Goal: Task Accomplishment & Management: Manage account settings

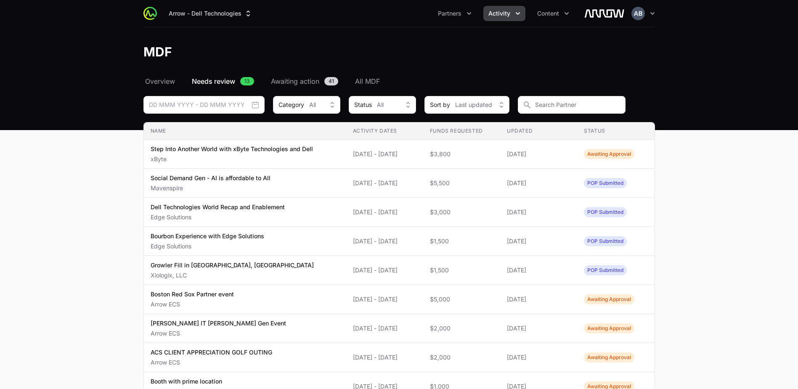
click at [221, 83] on span "Needs review" at bounding box center [213, 81] width 43 height 10
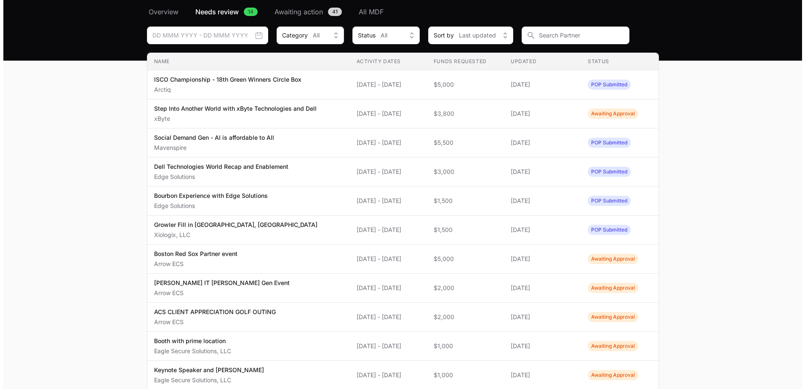
scroll to position [84, 0]
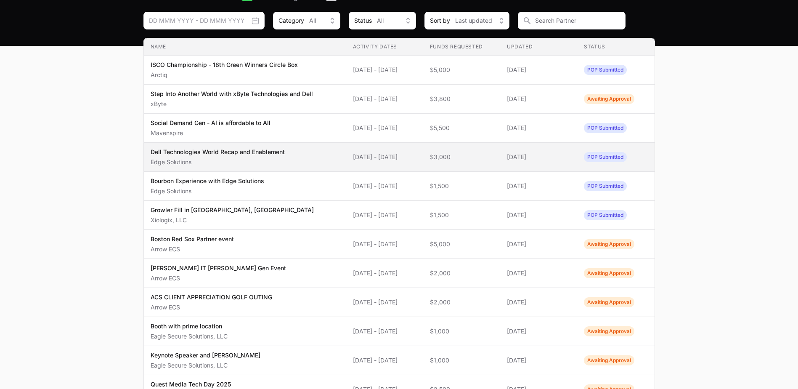
click at [285, 146] on td "Name Dell Technologies World Recap and Enablement Edge Solutions" at bounding box center [245, 157] width 202 height 29
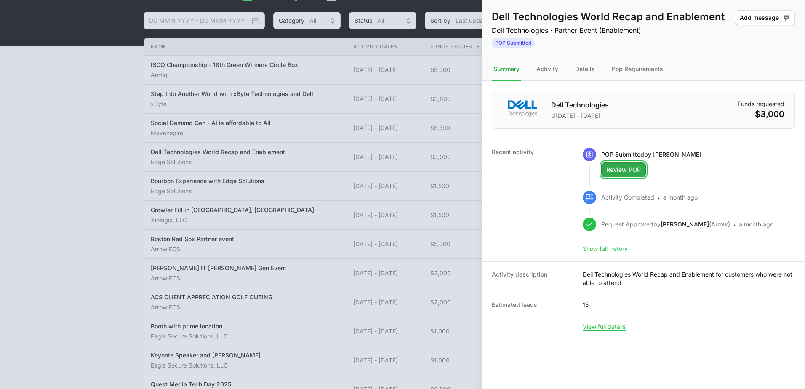
click at [623, 172] on span "Review POP" at bounding box center [623, 170] width 35 height 10
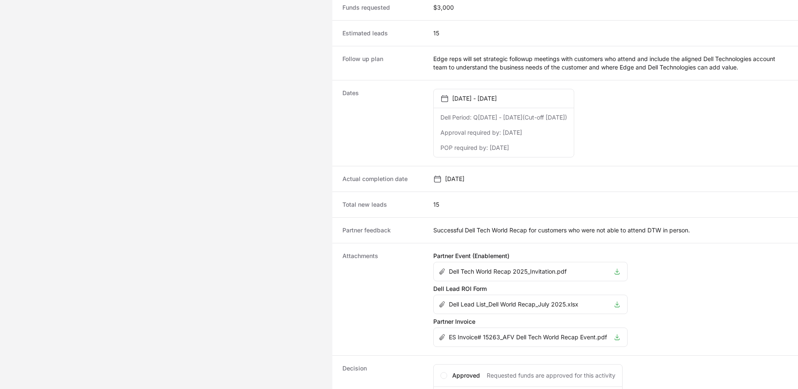
scroll to position [453, 0]
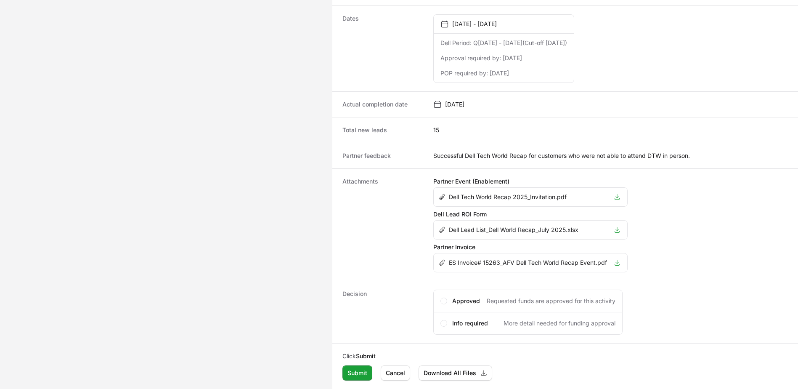
click at [620, 199] on icon "Activity details" at bounding box center [617, 197] width 7 height 7
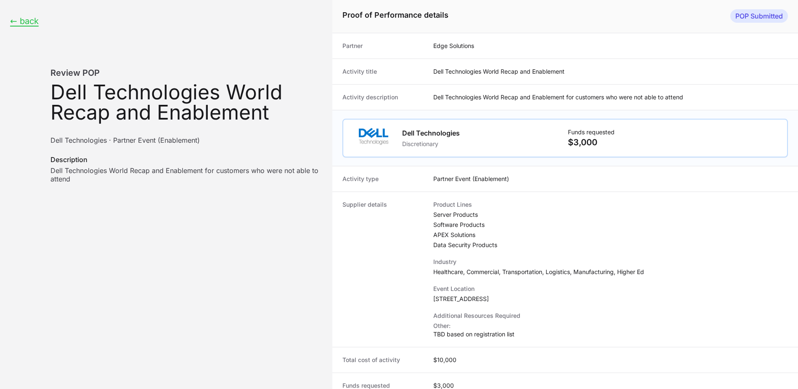
scroll to position [0, 0]
click at [24, 25] on button "← back" at bounding box center [24, 22] width 29 height 11
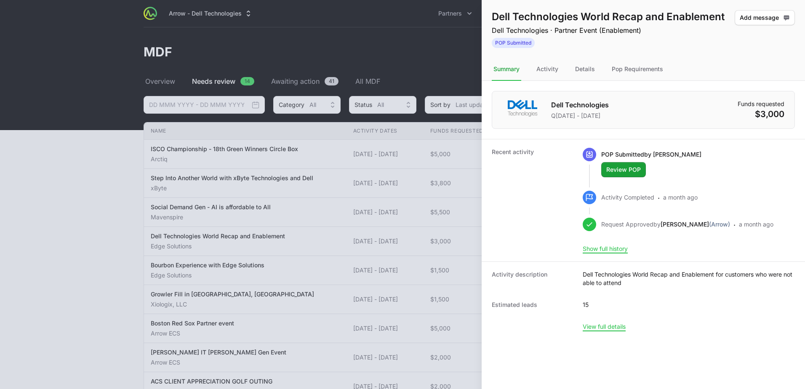
click at [366, 217] on div at bounding box center [402, 194] width 805 height 389
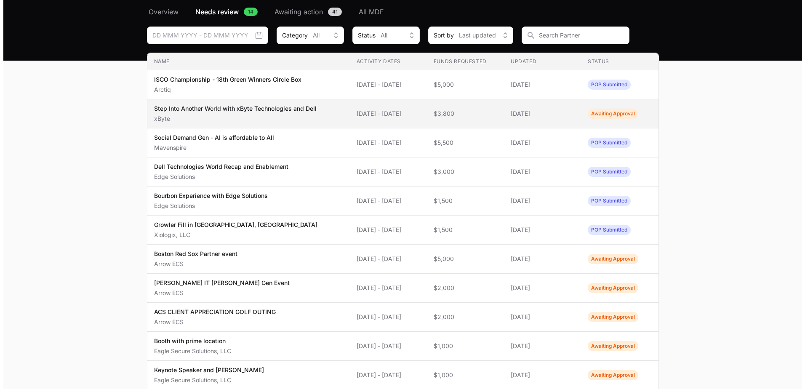
scroll to position [84, 0]
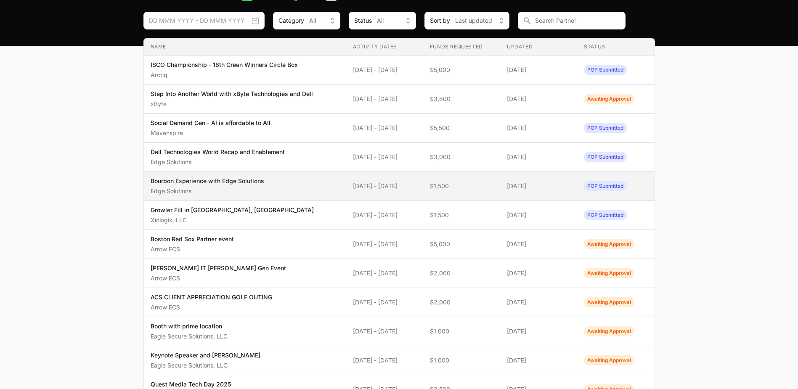
click at [290, 186] on span "Bourbon Experience with Edge Solutions Edge Solutions" at bounding box center [245, 186] width 189 height 19
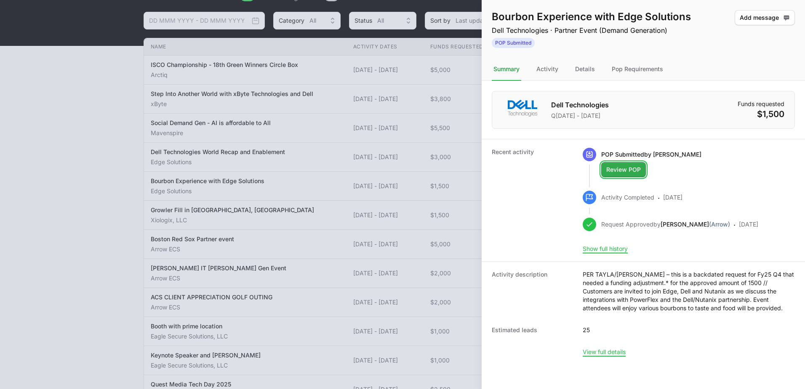
click at [618, 171] on span "Review POP" at bounding box center [623, 170] width 35 height 10
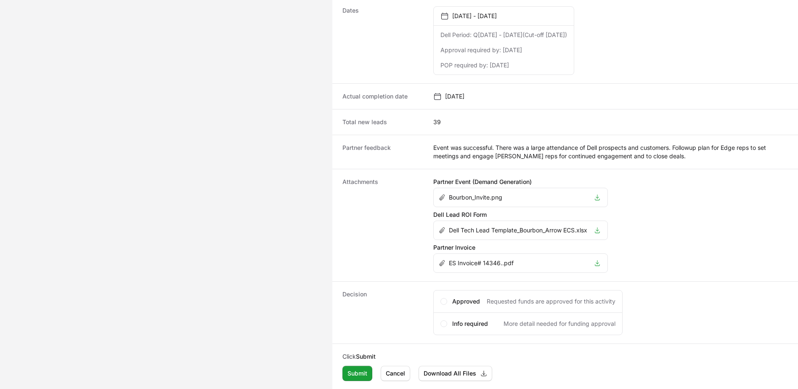
scroll to position [440, 0]
click at [599, 197] on icon "Activity details" at bounding box center [598, 197] width 5 height 6
click at [408, 372] on button "Cancel" at bounding box center [395, 372] width 29 height 15
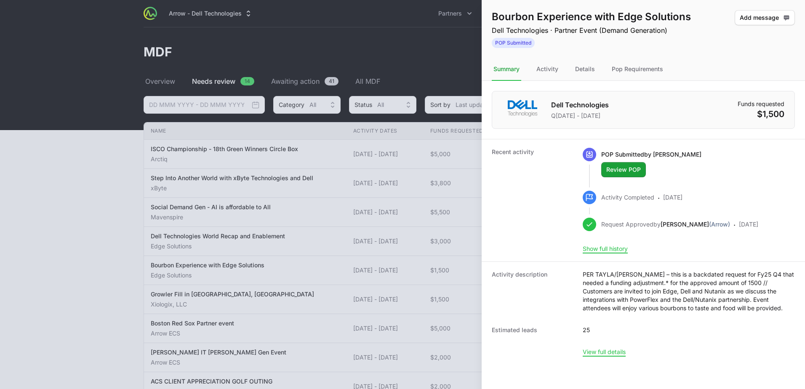
click at [325, 197] on div at bounding box center [402, 194] width 805 height 389
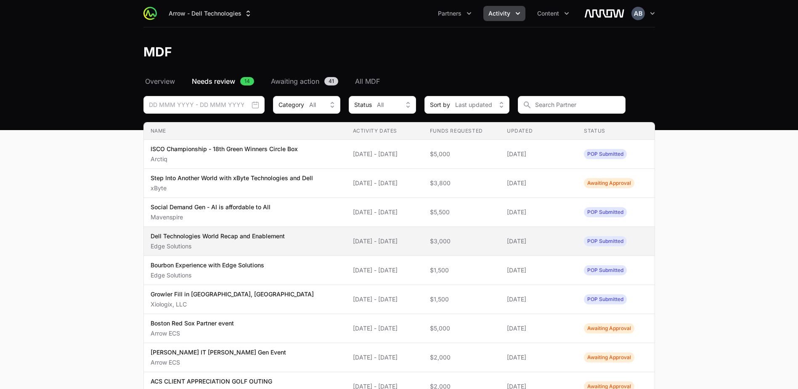
click at [271, 237] on p "Dell Technologies World Recap and Enablement" at bounding box center [218, 236] width 134 height 8
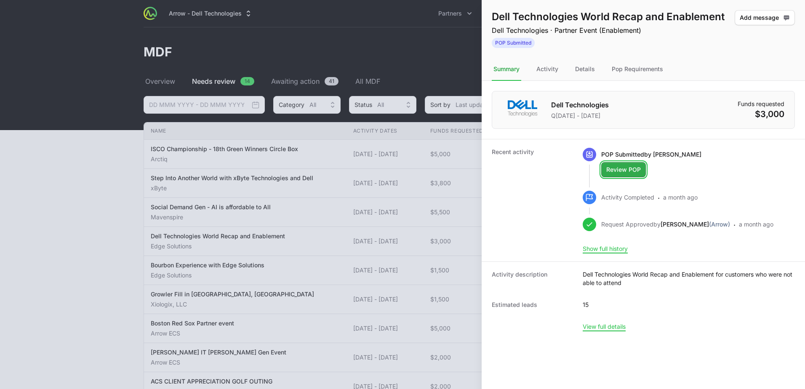
click at [629, 166] on span "Review POP" at bounding box center [623, 170] width 35 height 10
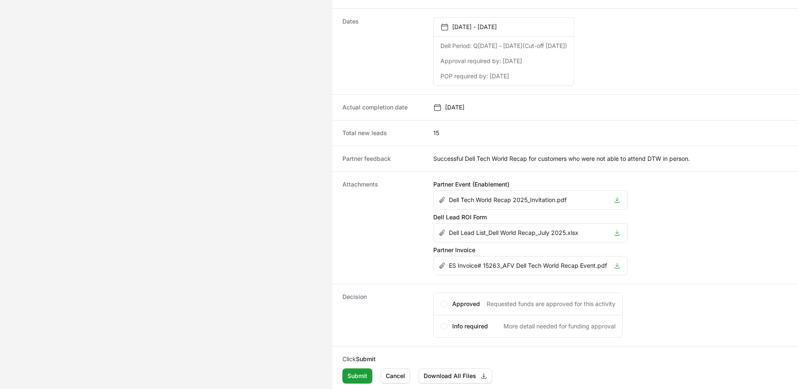
scroll to position [453, 0]
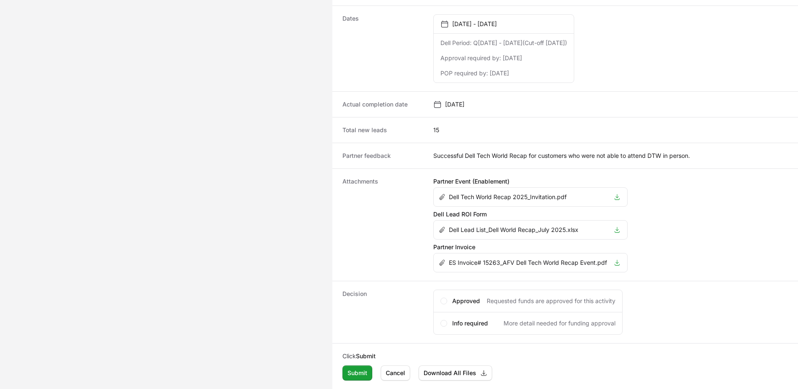
click at [621, 200] on icon "Activity details" at bounding box center [617, 197] width 7 height 7
click at [391, 368] on span "Cancel" at bounding box center [395, 373] width 19 height 10
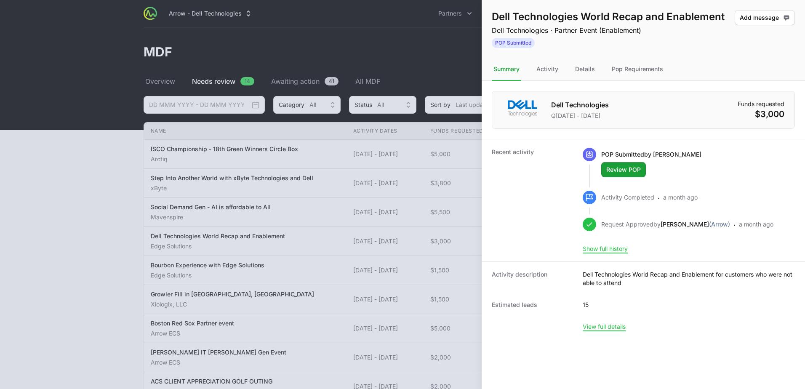
click at [613, 178] on div "POP Submitted by Madison Benifield Review POP" at bounding box center [678, 169] width 191 height 43
click at [614, 173] on span "Review POP" at bounding box center [623, 170] width 35 height 10
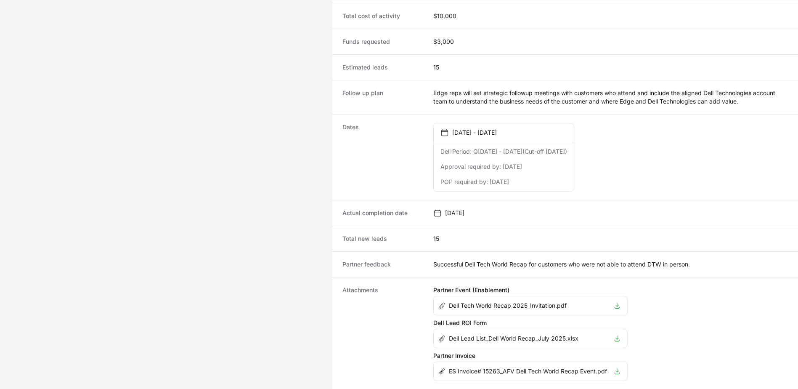
scroll to position [453, 0]
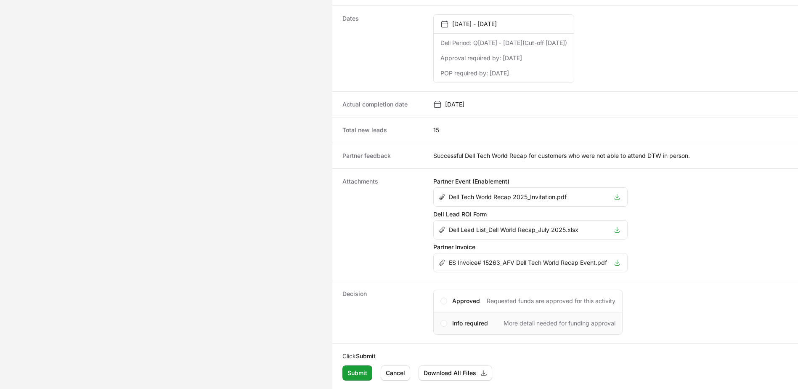
click at [465, 325] on span "Info required" at bounding box center [470, 323] width 36 height 8
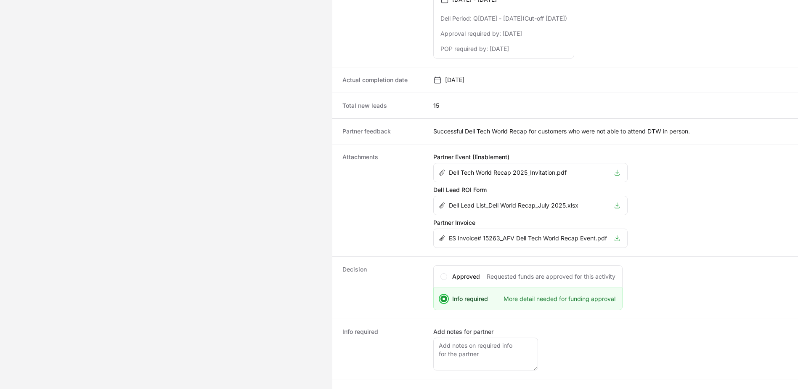
scroll to position [514, 0]
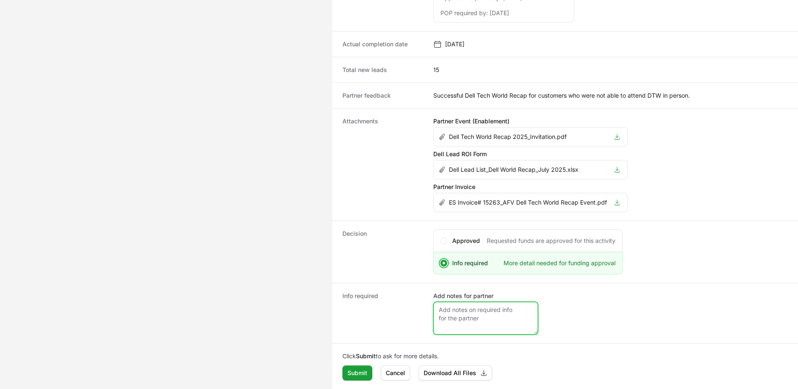
click at [454, 317] on textarea "Add notes for partner" at bounding box center [486, 318] width 105 height 33
type textarea "Do you have pictures from the event itself you can share ?"
click at [361, 376] on span "Submit" at bounding box center [358, 373] width 20 height 10
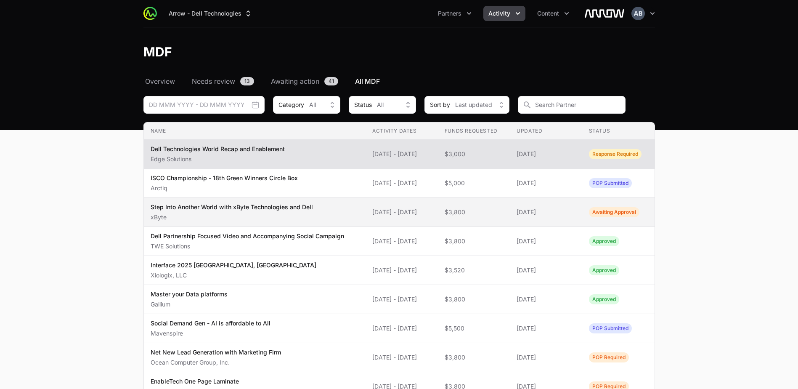
click at [350, 169] on td "Name ISCO Championship - 18th Green Winners Circle Box Arctiq" at bounding box center [255, 183] width 222 height 29
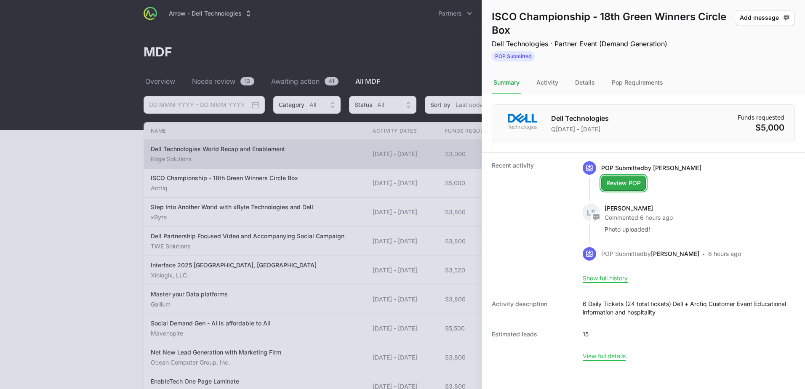
click at [617, 183] on span "Review POP" at bounding box center [623, 183] width 35 height 10
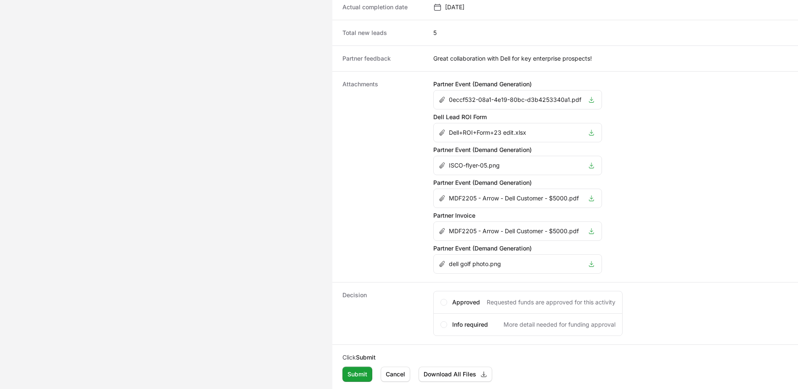
scroll to position [548, 0]
click at [583, 101] on li "0eccf532-08a1-4e19-80bc-d3b4253340a1.pdf" at bounding box center [518, 98] width 168 height 19
click at [592, 99] on icon "Activity details" at bounding box center [591, 98] width 7 height 7
click at [576, 130] on div "Dell+ROI+Form+23 edit.xlsx" at bounding box center [510, 131] width 143 height 8
click at [593, 193] on li "MDF2205 - Arrow - Dell Customer - $5000.pdf" at bounding box center [518, 197] width 168 height 19
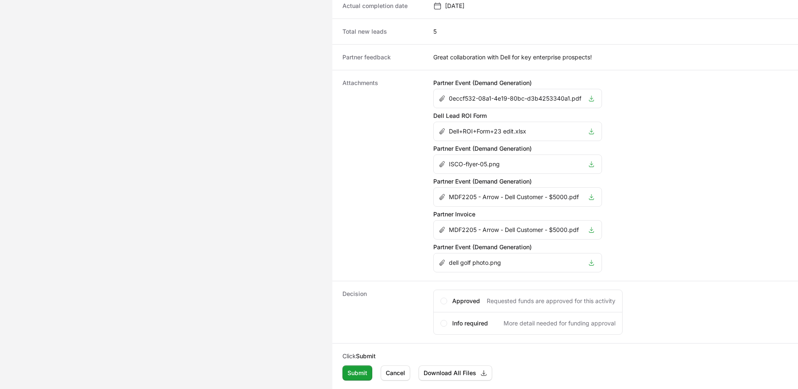
click at [593, 260] on icon "Activity details" at bounding box center [591, 262] width 7 height 7
click at [466, 302] on span "Approved" at bounding box center [466, 301] width 28 height 8
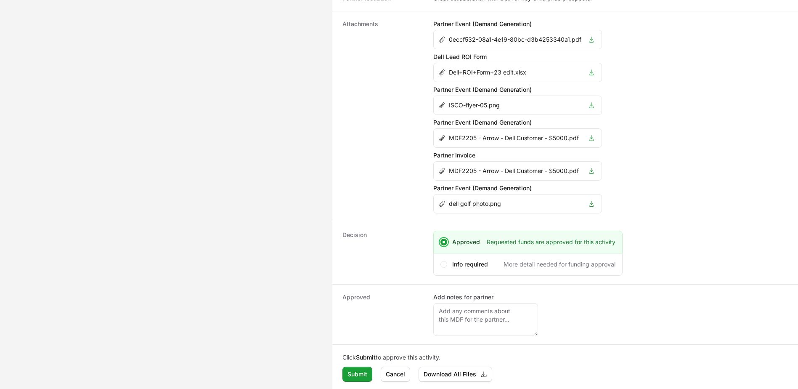
scroll to position [609, 0]
click at [368, 372] on button "Submit" at bounding box center [358, 372] width 30 height 15
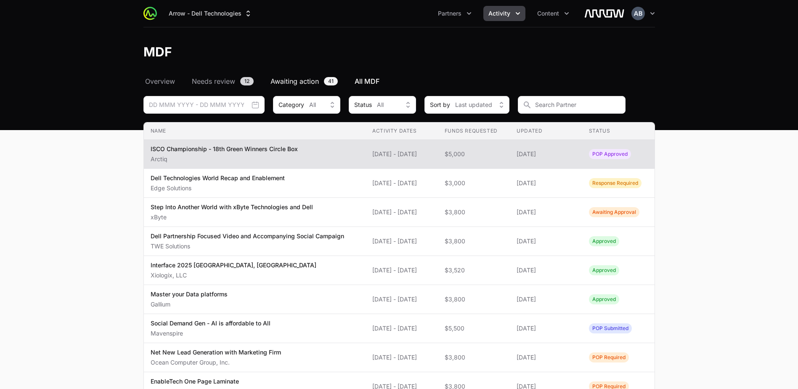
click at [307, 83] on span "Awaiting action" at bounding box center [295, 81] width 48 height 10
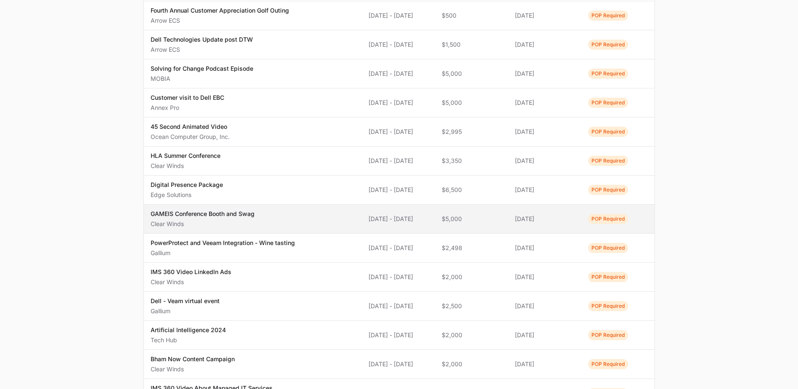
scroll to position [552, 0]
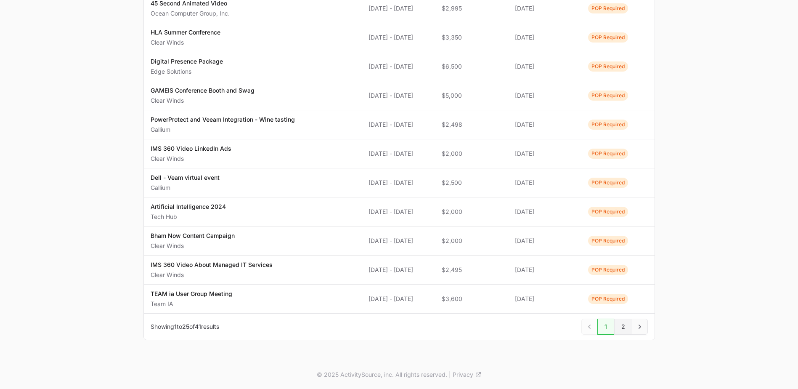
click at [625, 330] on span "2" at bounding box center [624, 327] width 18 height 16
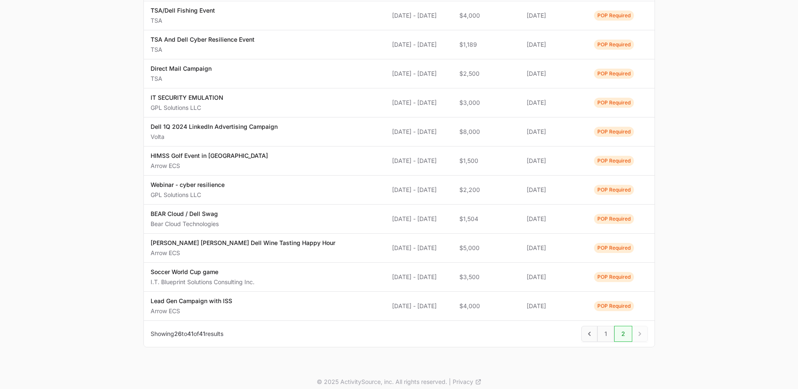
scroll to position [299, 0]
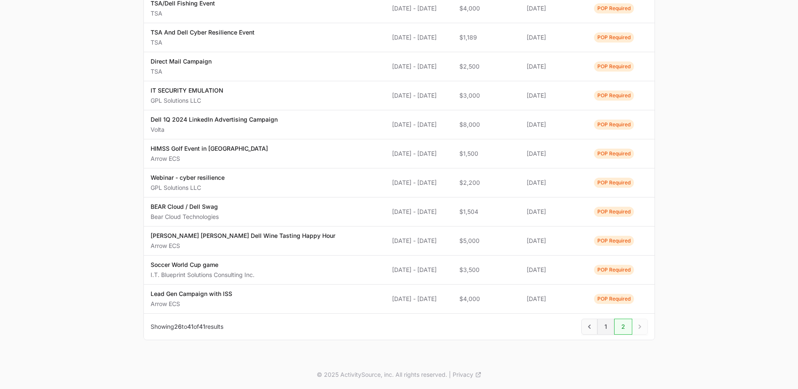
click at [601, 330] on span "1" at bounding box center [606, 327] width 17 height 16
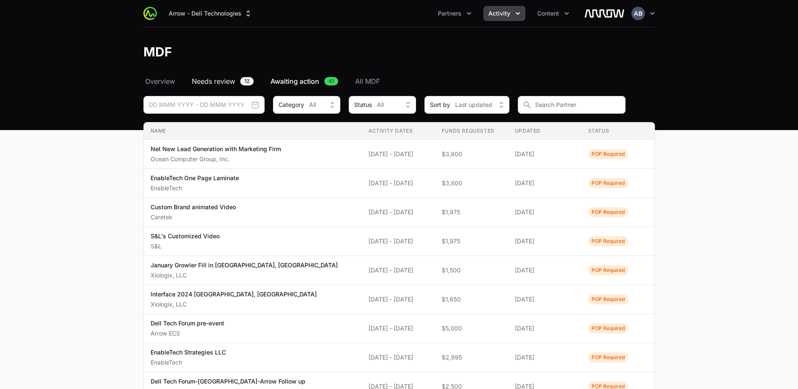
click at [237, 79] on link "Needs review 12" at bounding box center [222, 81] width 65 height 10
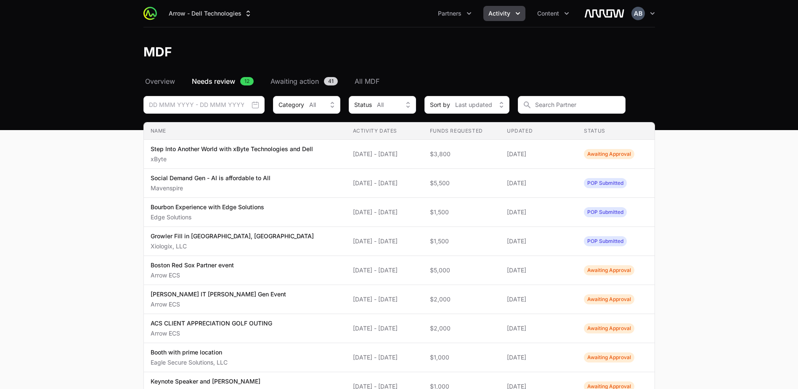
click at [223, 82] on span "Needs review" at bounding box center [213, 81] width 43 height 10
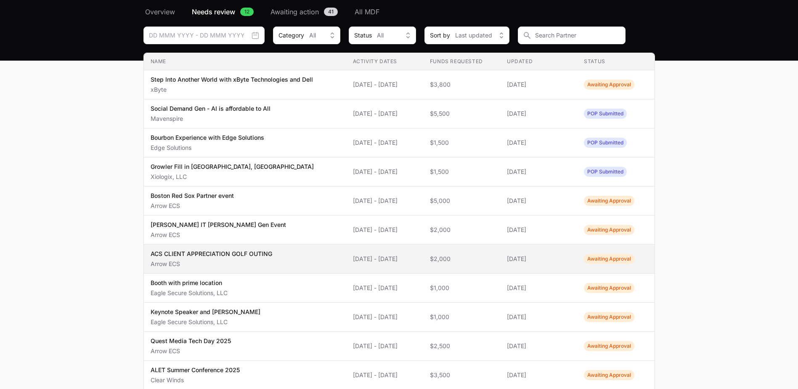
scroll to position [84, 0]
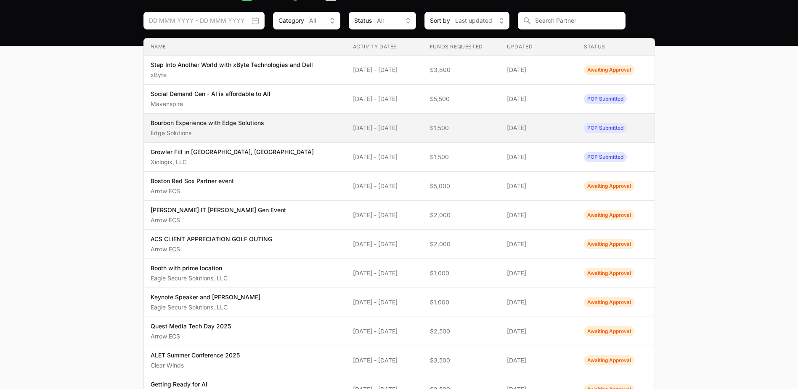
click at [282, 130] on span "Bourbon Experience with Edge Solutions Edge Solutions" at bounding box center [245, 128] width 189 height 19
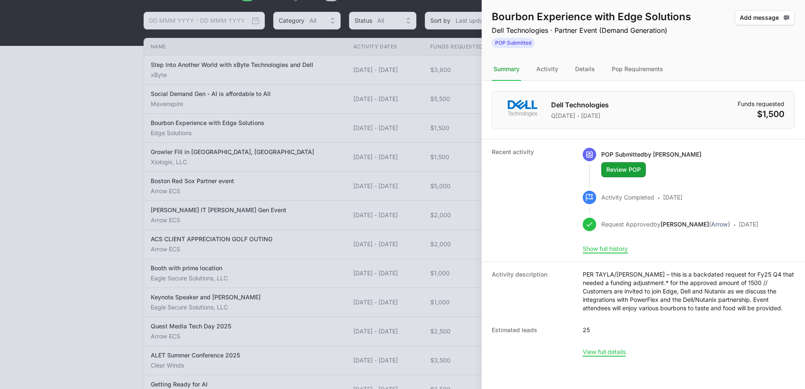
click at [634, 162] on div "POP Submitted by Madison Benifield Review POP" at bounding box center [651, 163] width 100 height 27
click at [375, 164] on div at bounding box center [402, 194] width 805 height 389
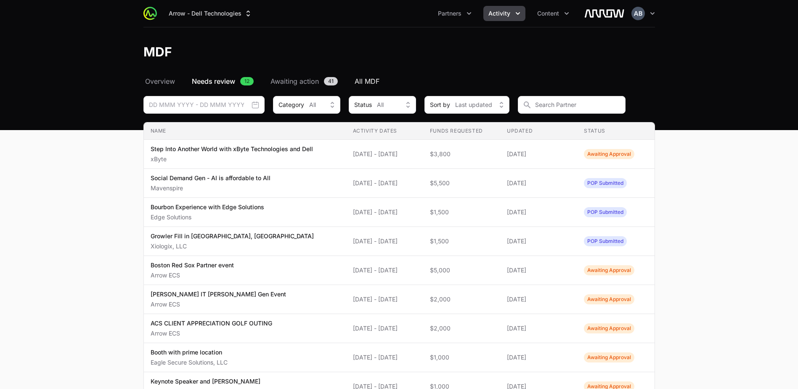
click at [370, 80] on span "All MDF" at bounding box center [367, 81] width 25 height 10
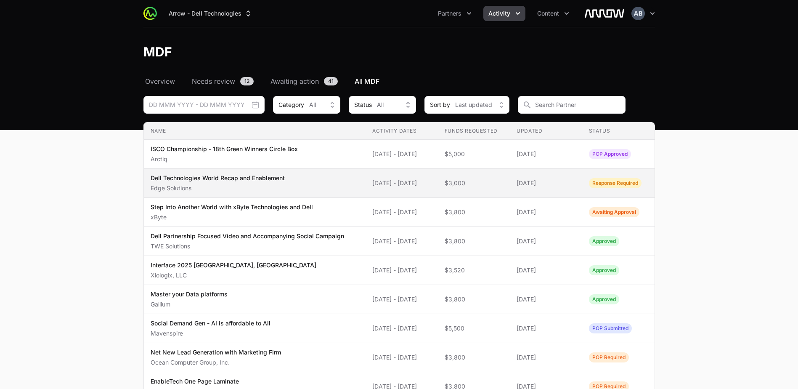
click at [283, 182] on p "Dell Technologies World Recap and Enablement" at bounding box center [218, 178] width 134 height 8
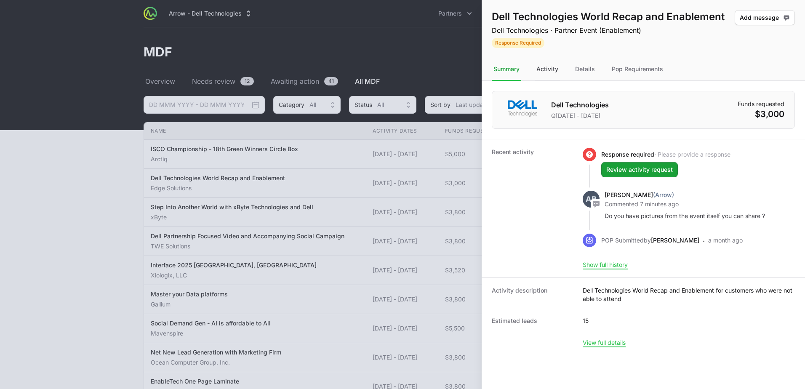
click at [547, 76] on div "Activity" at bounding box center [547, 69] width 25 height 23
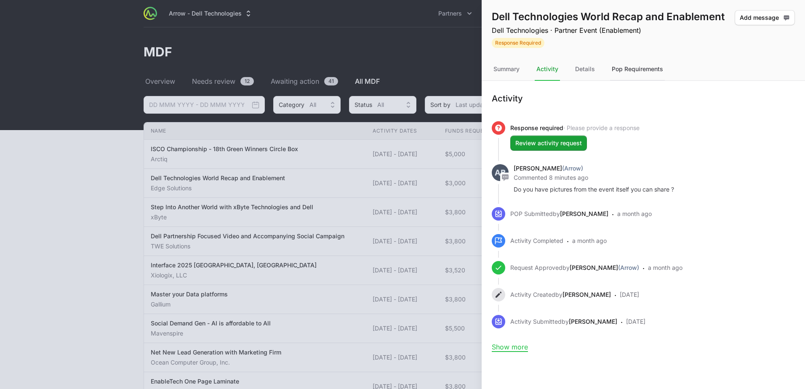
click at [628, 69] on div "Pop Requirements" at bounding box center [637, 69] width 55 height 23
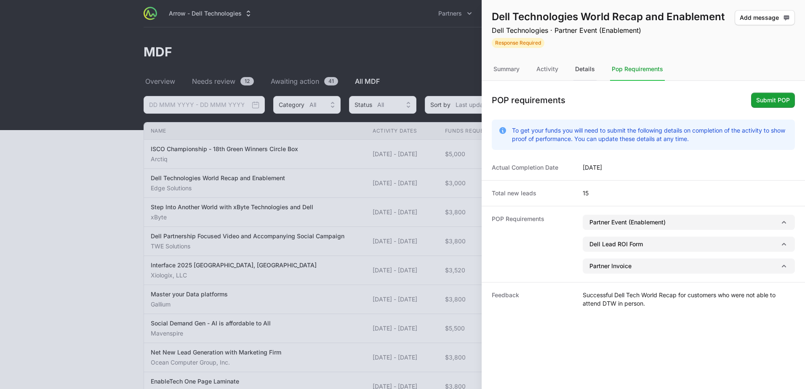
click at [591, 70] on div "Details" at bounding box center [584, 69] width 23 height 23
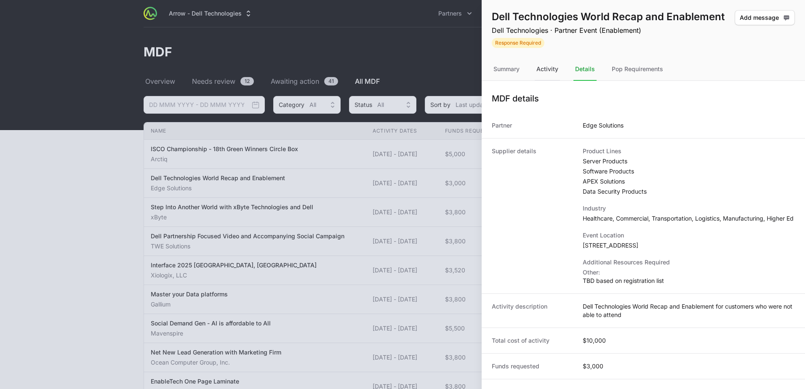
click at [551, 69] on div "Activity" at bounding box center [547, 69] width 25 height 23
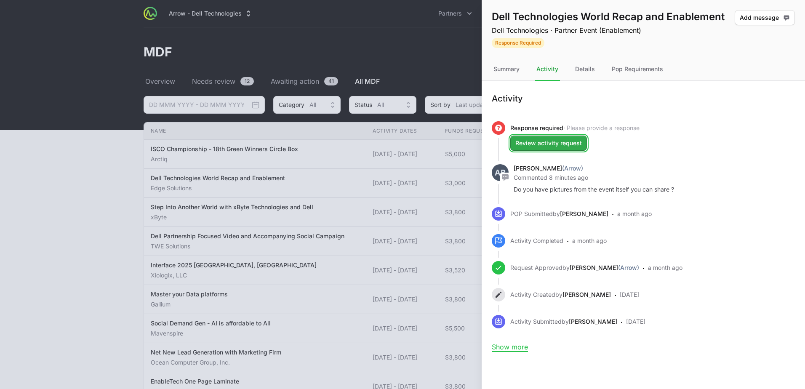
click at [536, 140] on span "Review activity request" at bounding box center [548, 143] width 67 height 10
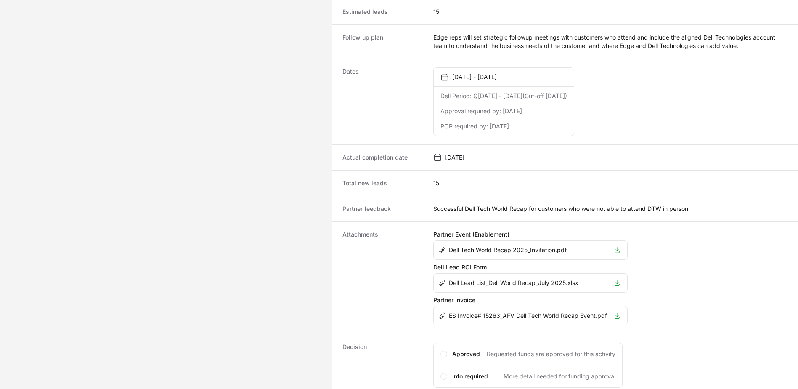
scroll to position [421, 0]
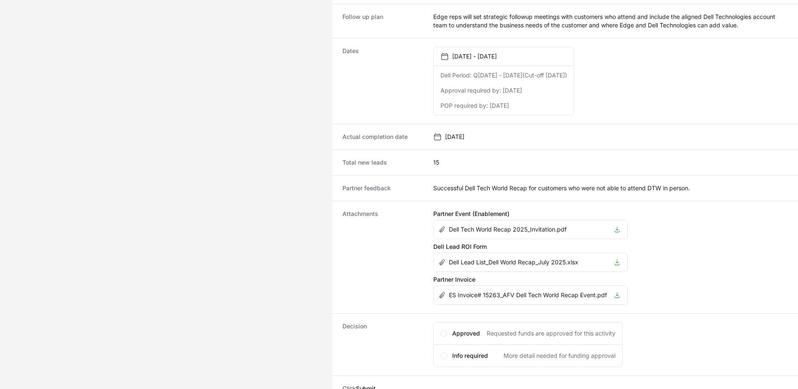
click at [620, 262] on icon "Activity details" at bounding box center [617, 262] width 7 height 7
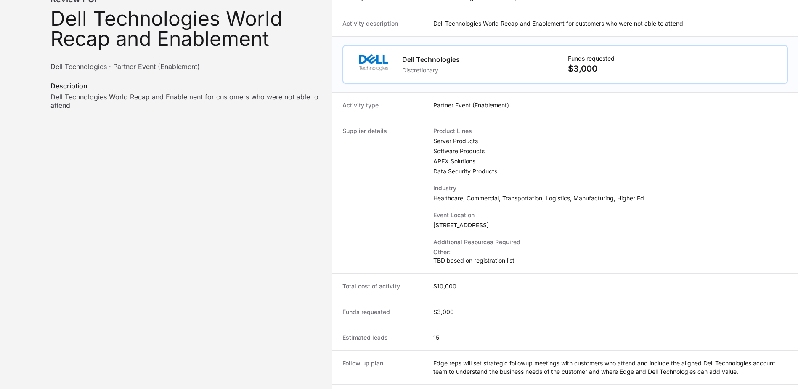
scroll to position [0, 0]
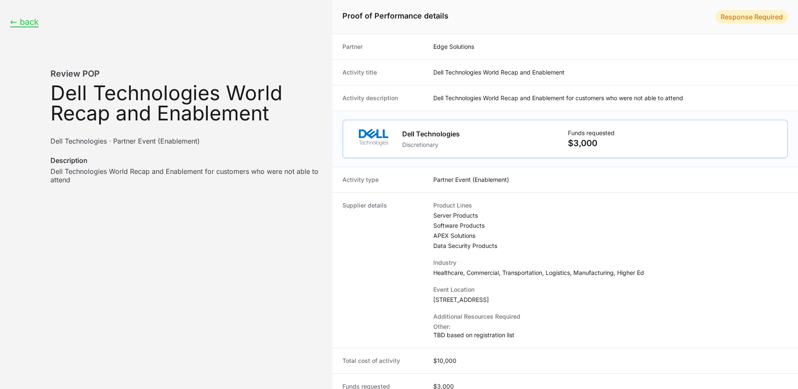
click at [24, 21] on button "← back" at bounding box center [24, 22] width 29 height 11
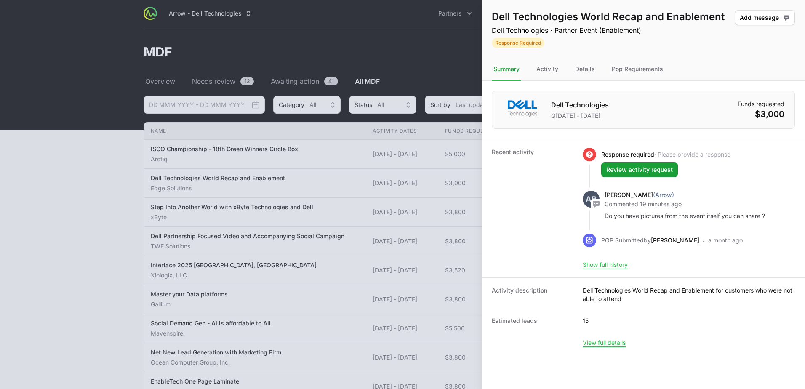
click at [229, 78] on div at bounding box center [402, 194] width 805 height 389
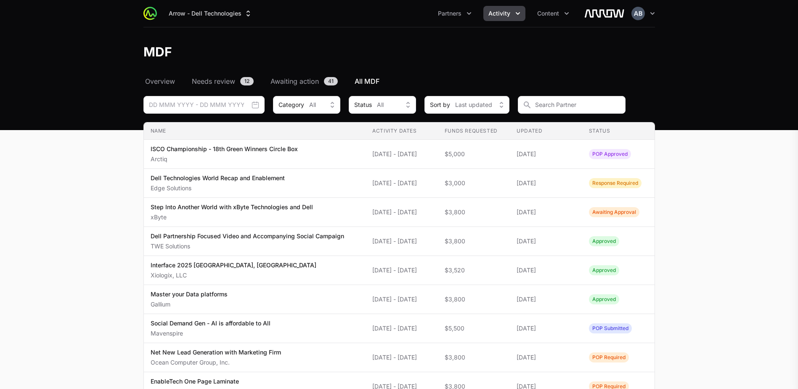
click at [233, 85] on div at bounding box center [399, 194] width 798 height 389
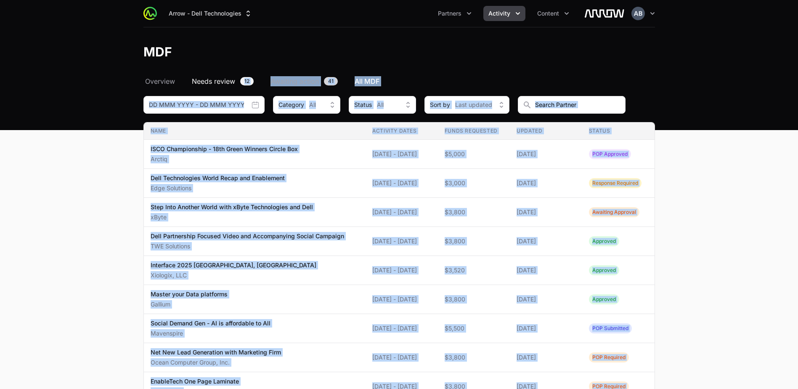
click at [231, 81] on span "Needs review" at bounding box center [213, 81] width 43 height 10
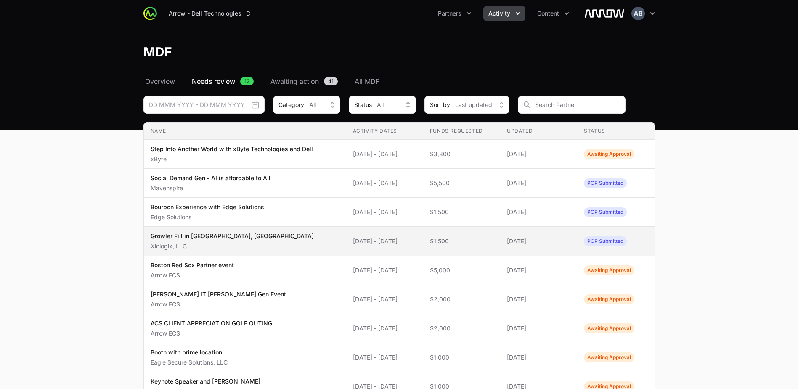
click at [500, 248] on td "Funds Requested $1,500" at bounding box center [461, 241] width 77 height 29
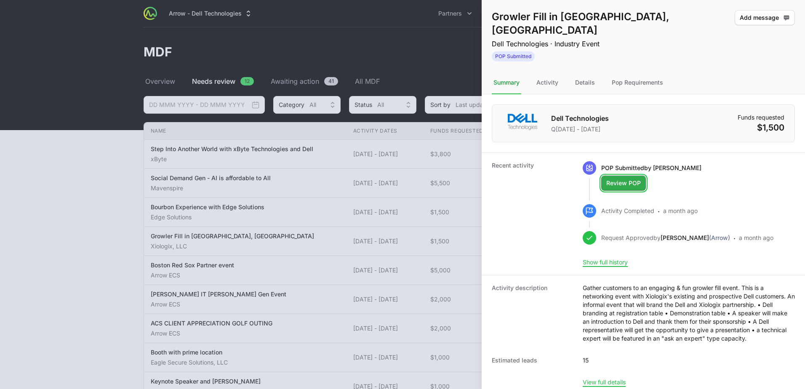
click at [617, 178] on span "Review POP" at bounding box center [623, 183] width 35 height 10
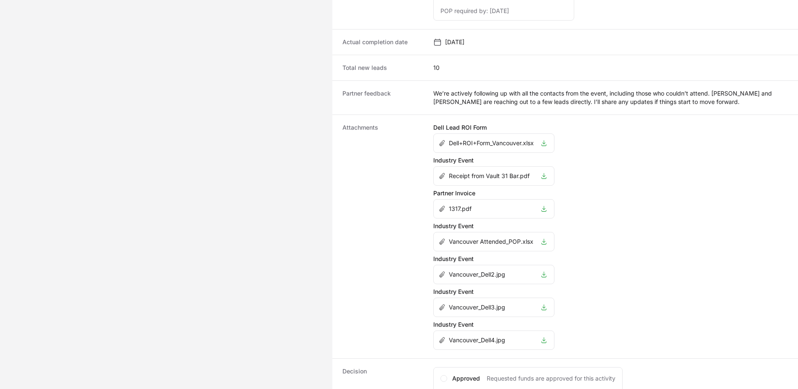
scroll to position [596, 0]
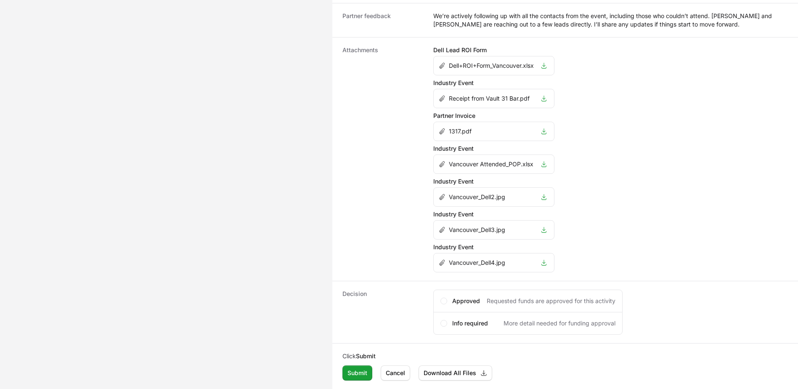
click at [544, 65] on icon "Activity details" at bounding box center [544, 65] width 7 height 7
click at [469, 297] on span "Approved" at bounding box center [466, 301] width 28 height 8
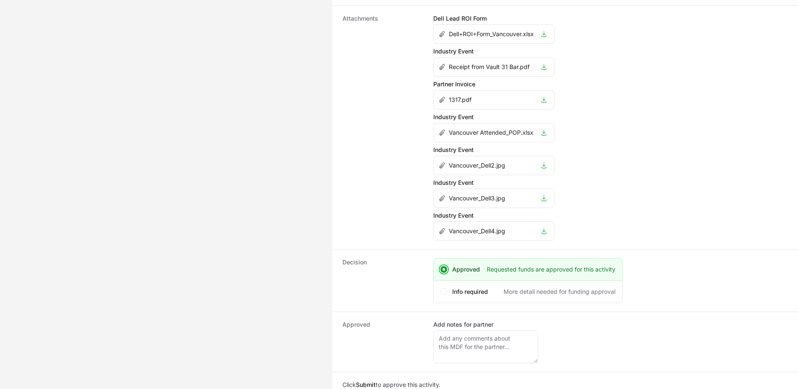
scroll to position [657, 0]
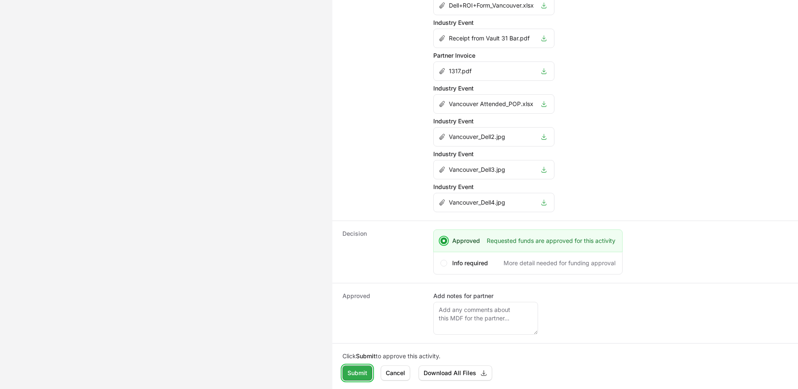
click at [367, 366] on button "Submit" at bounding box center [358, 372] width 30 height 15
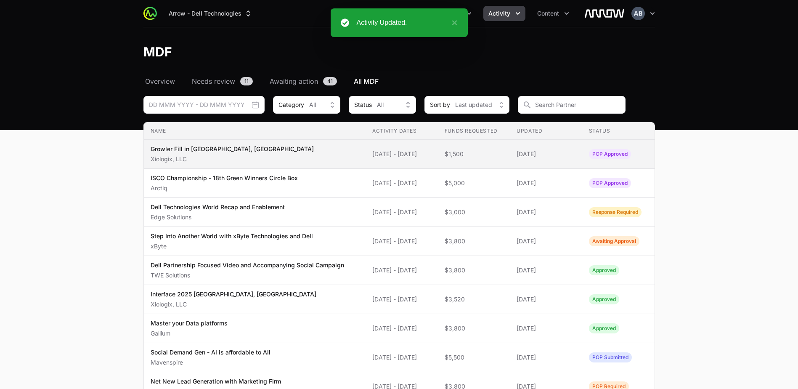
click at [256, 146] on span "Growler Fill in Vancouver, WA Xiologix, LLC" at bounding box center [255, 154] width 209 height 19
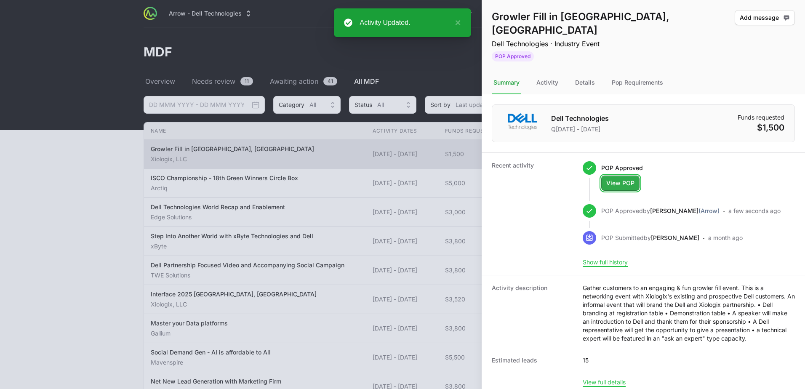
click at [628, 176] on button "View POP" at bounding box center [620, 183] width 38 height 15
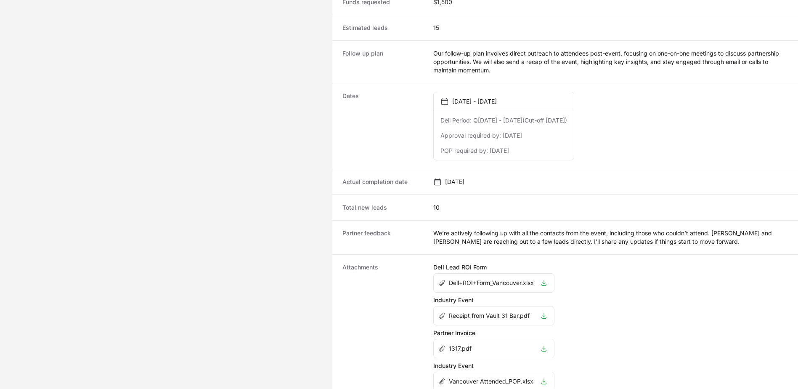
scroll to position [524, 0]
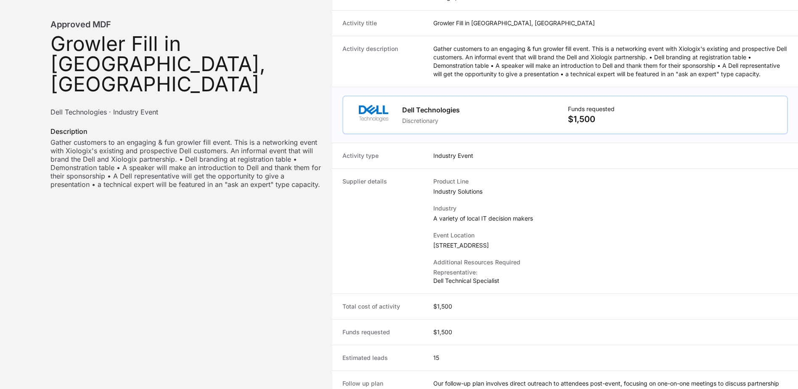
scroll to position [0, 0]
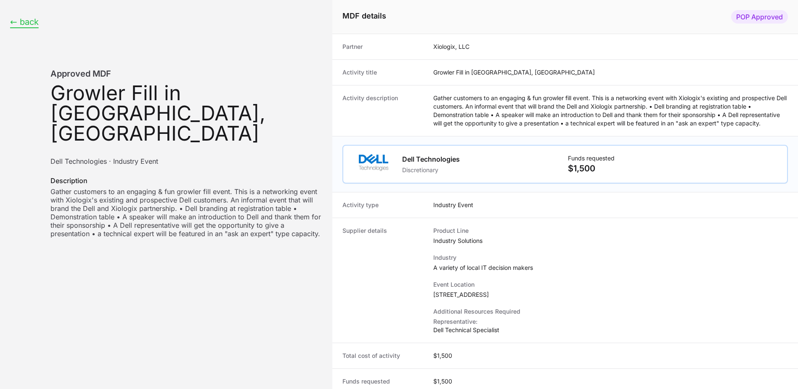
click at [23, 19] on button "← back" at bounding box center [24, 22] width 29 height 11
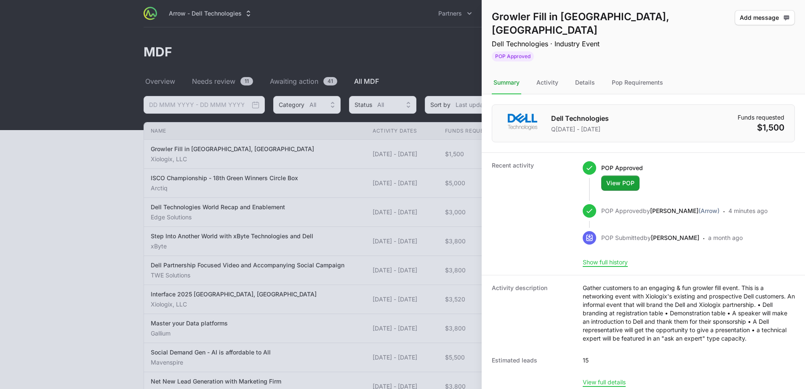
click at [376, 184] on div at bounding box center [402, 194] width 805 height 389
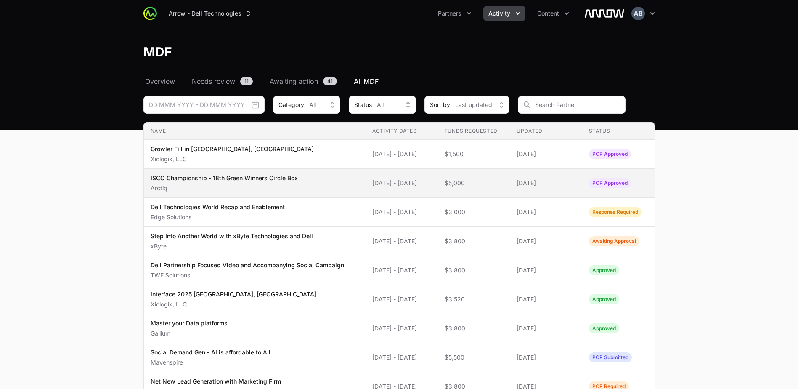
click at [246, 192] on p "Arctiq" at bounding box center [224, 188] width 147 height 8
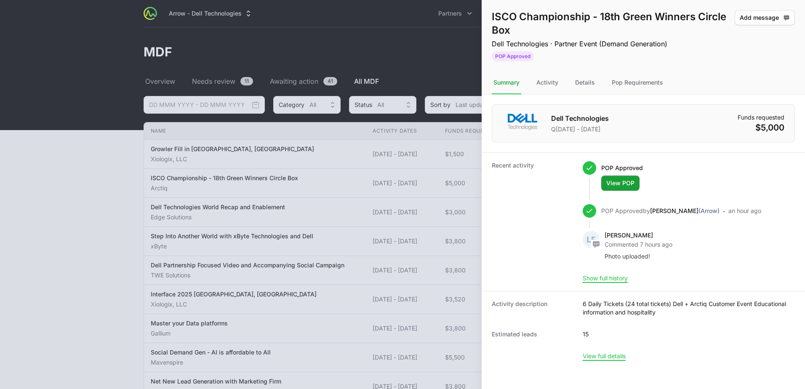
click at [620, 174] on div "POP Approved View POP" at bounding box center [622, 177] width 42 height 27
click at [617, 178] on button "View POP" at bounding box center [620, 183] width 38 height 15
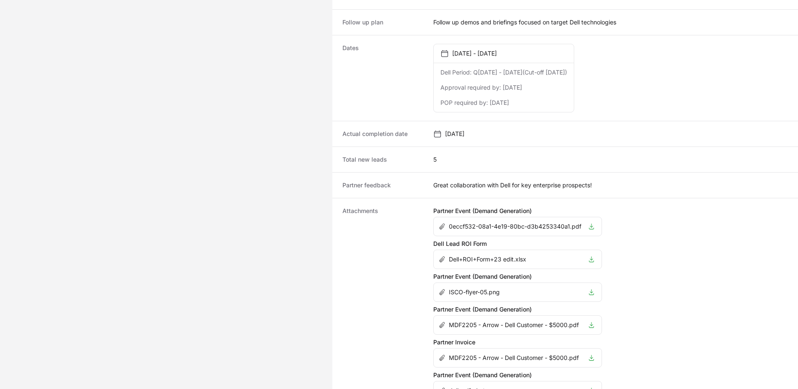
scroll to position [421, 0]
click at [591, 258] on icon "Activity details" at bounding box center [592, 259] width 5 height 6
